Goal: Transaction & Acquisition: Purchase product/service

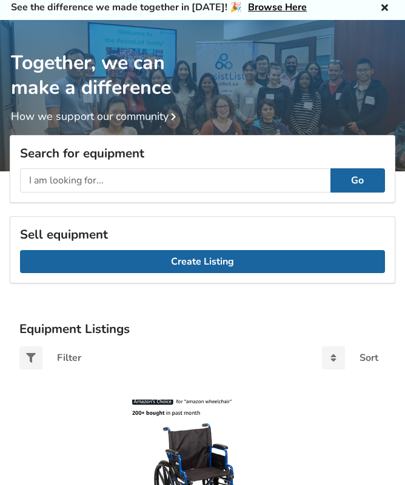
click at [56, 176] on input "text" at bounding box center [175, 180] width 310 height 24
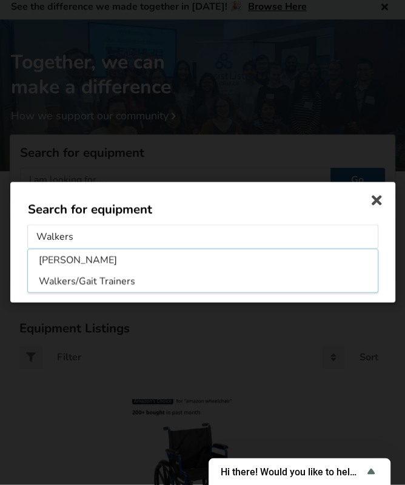
type input "Walkers"
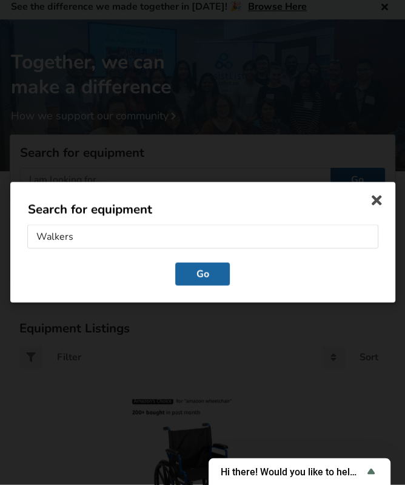
click at [197, 274] on button "Go" at bounding box center [202, 274] width 55 height 23
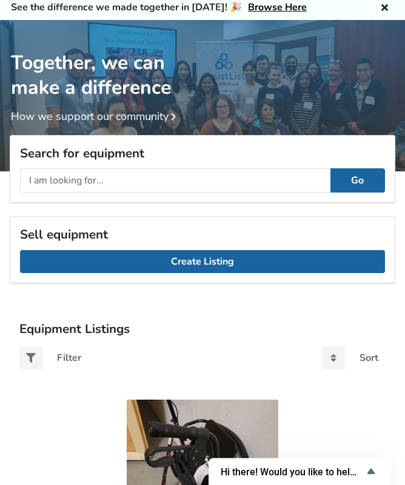
click at [127, 409] on img at bounding box center [203, 476] width 152 height 152
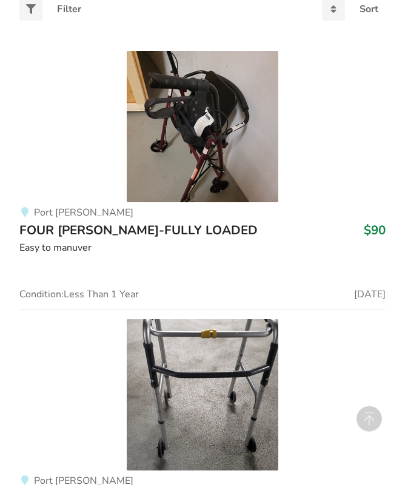
scroll to position [394, 0]
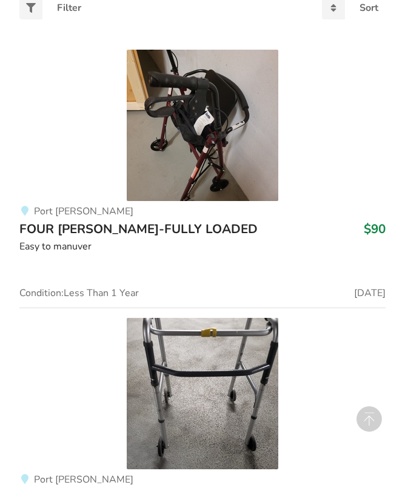
click at [139, 224] on span "FOUR [PERSON_NAME]-FULLY LOADED" at bounding box center [138, 229] width 238 height 17
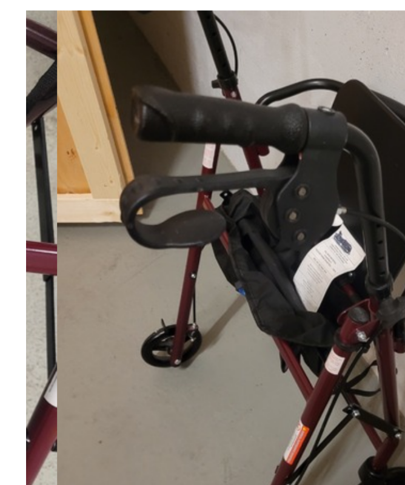
scroll to position [121, 0]
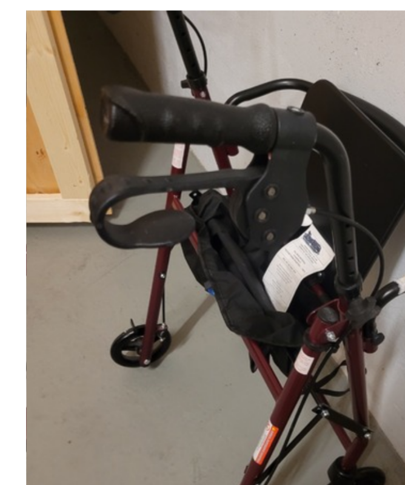
click at [145, 165] on img at bounding box center [202, 191] width 368 height 368
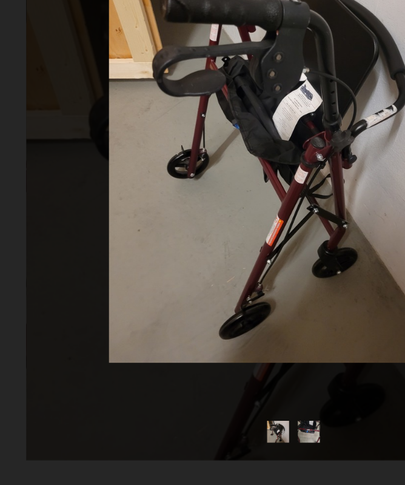
scroll to position [45, 0]
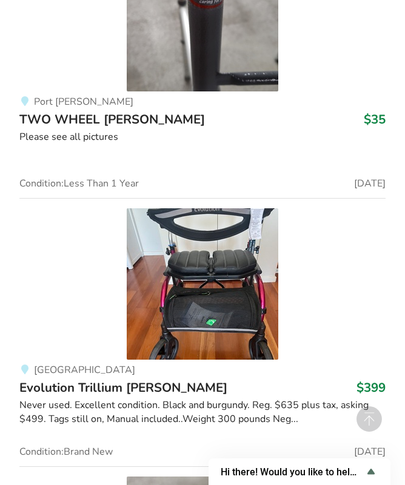
scroll to position [2274, 0]
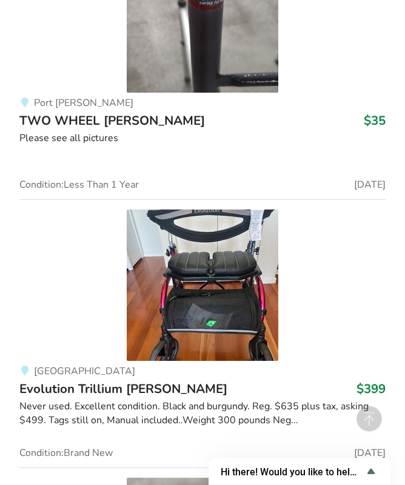
click at [186, 296] on img at bounding box center [203, 286] width 152 height 152
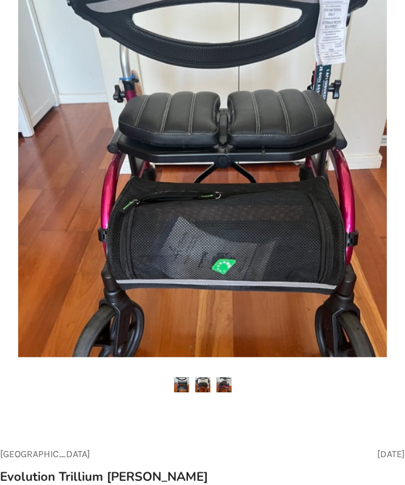
scroll to position [139, 0]
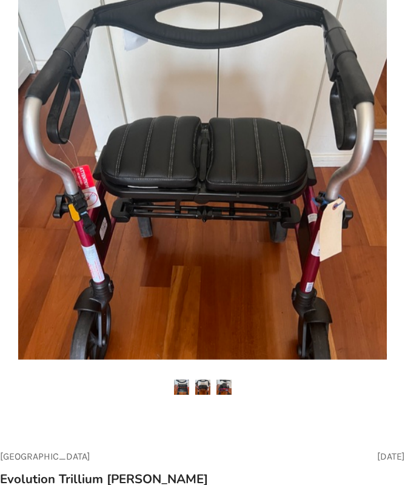
click at [189, 275] on img at bounding box center [202, 176] width 368 height 368
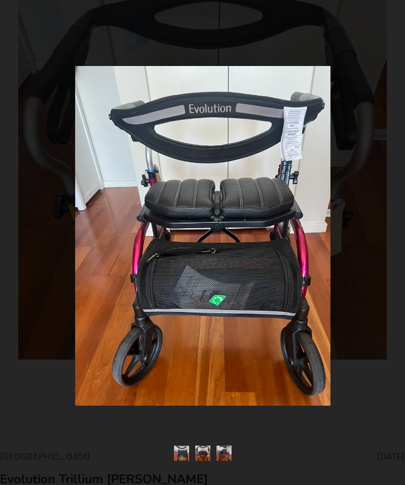
click at [202, 461] on img at bounding box center [202, 453] width 15 height 15
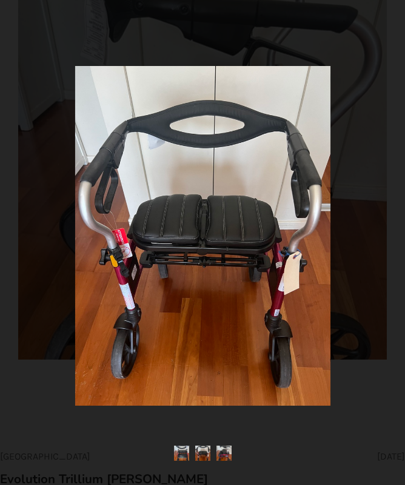
click at [87, 230] on img at bounding box center [202, 236] width 255 height 340
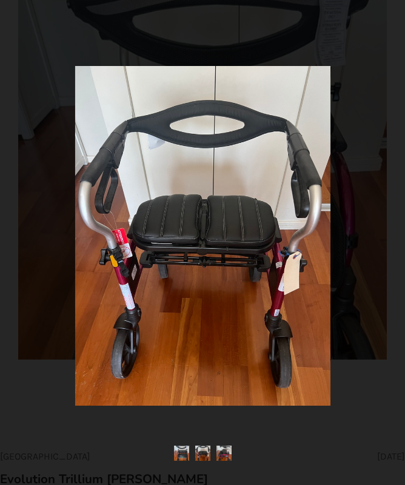
click at [30, 65] on div at bounding box center [202, 242] width 385 height 385
click at [42, 44] on div at bounding box center [202, 242] width 405 height 485
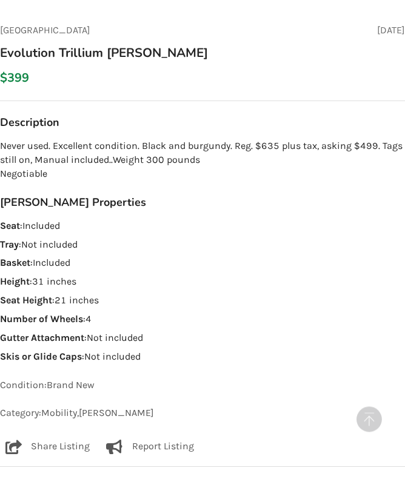
scroll to position [563, 0]
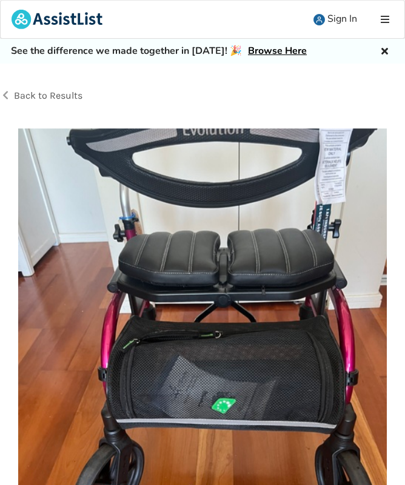
scroll to position [562, 0]
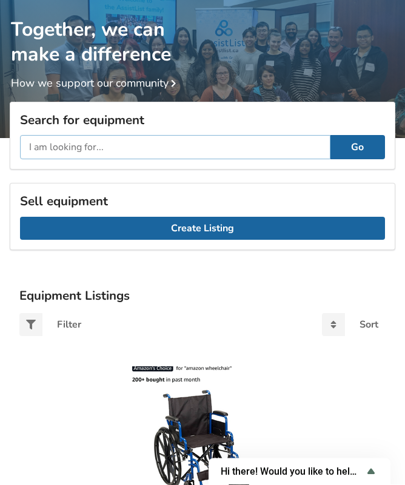
scroll to position [76, 0]
